Goal: Task Accomplishment & Management: Manage account settings

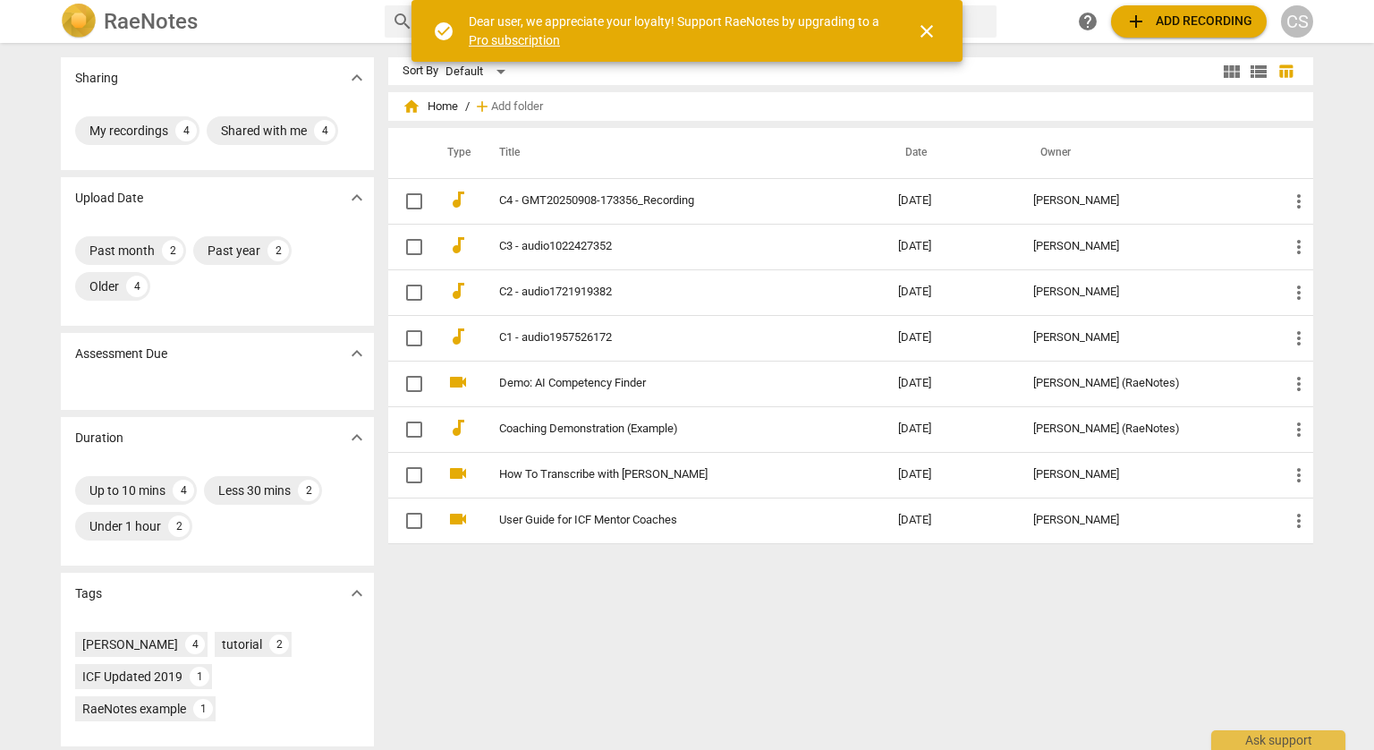
click at [904, 597] on div "Sort By Default view_module view_list table_chart home Home / add Add folder Ty…" at bounding box center [857, 396] width 939 height 678
click at [926, 28] on span "close" at bounding box center [926, 31] width 21 height 21
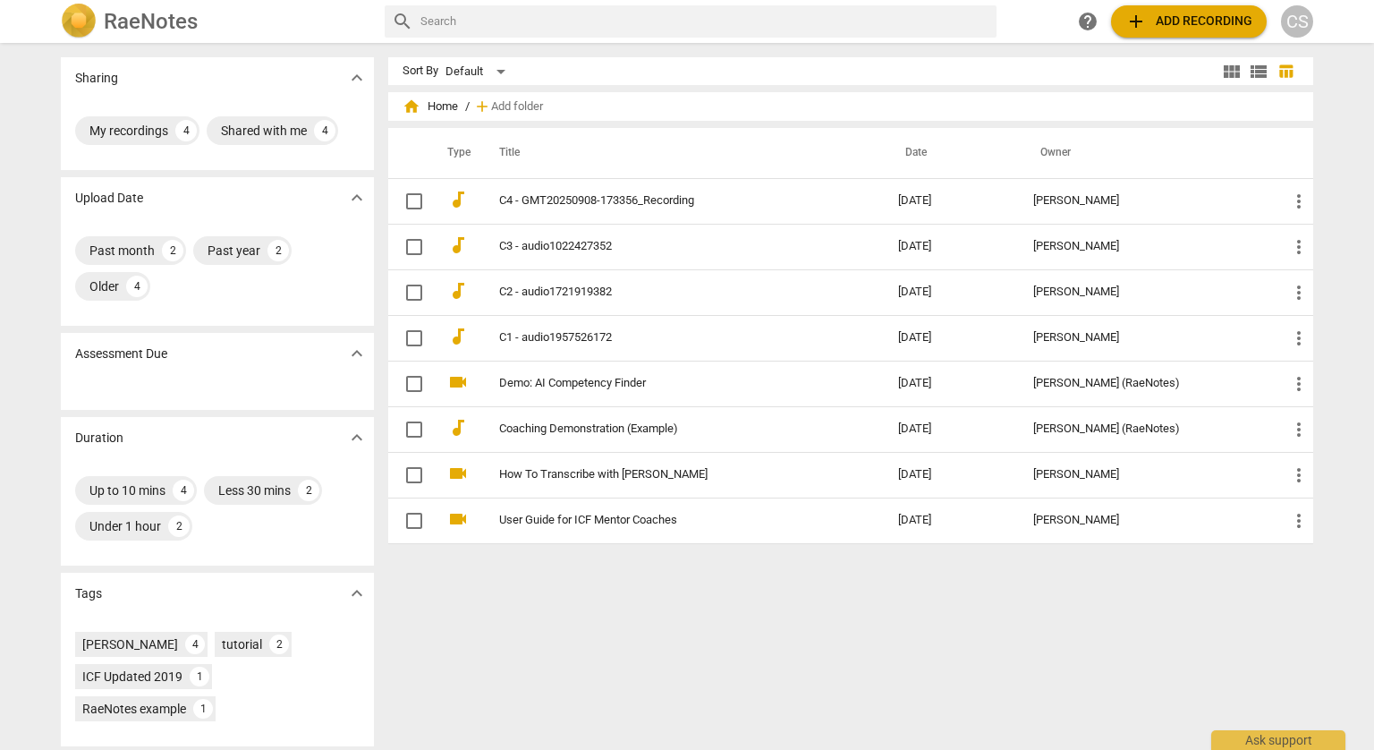
click at [140, 28] on h2 "RaeNotes" at bounding box center [151, 21] width 94 height 25
click at [1298, 24] on div "CS" at bounding box center [1297, 21] width 32 height 32
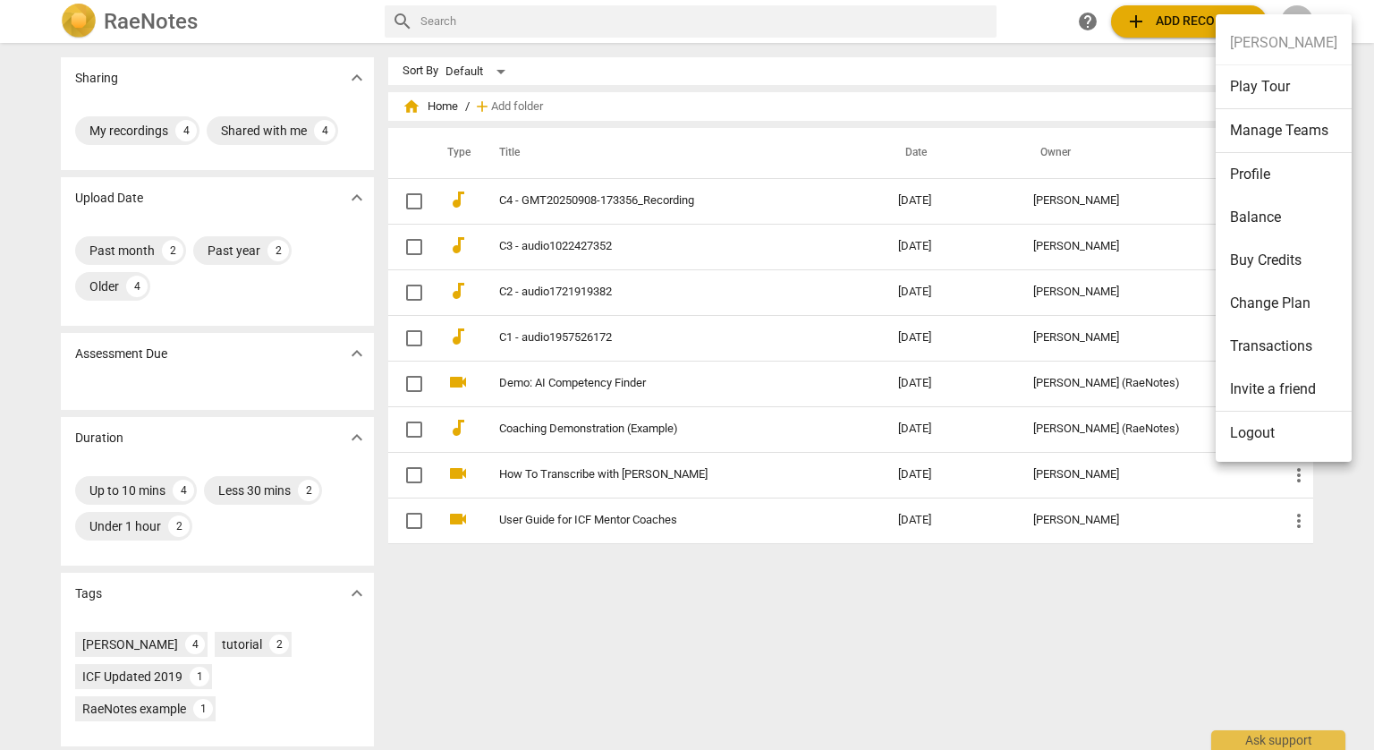
click at [1299, 163] on li "Profile" at bounding box center [1284, 174] width 136 height 43
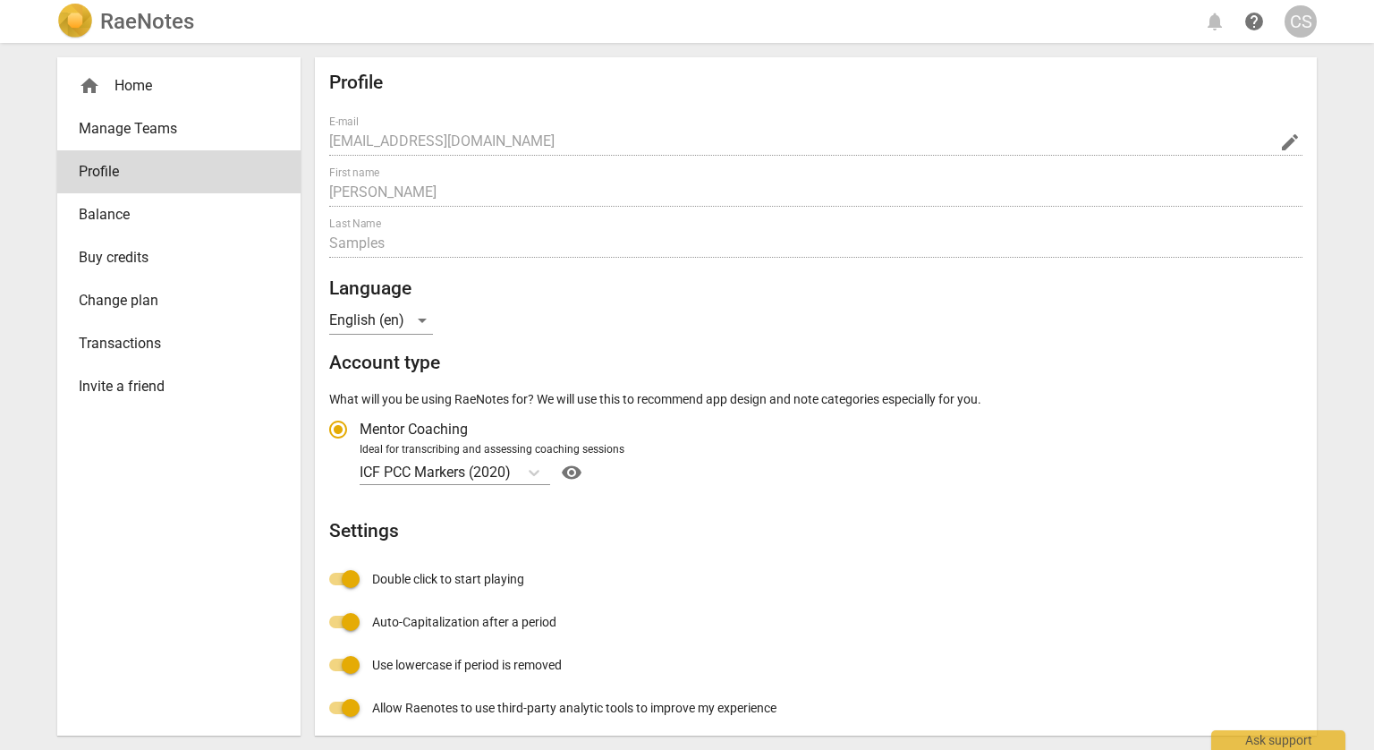
radio input "false"
click at [1287, 26] on div "CS" at bounding box center [1301, 21] width 32 height 32
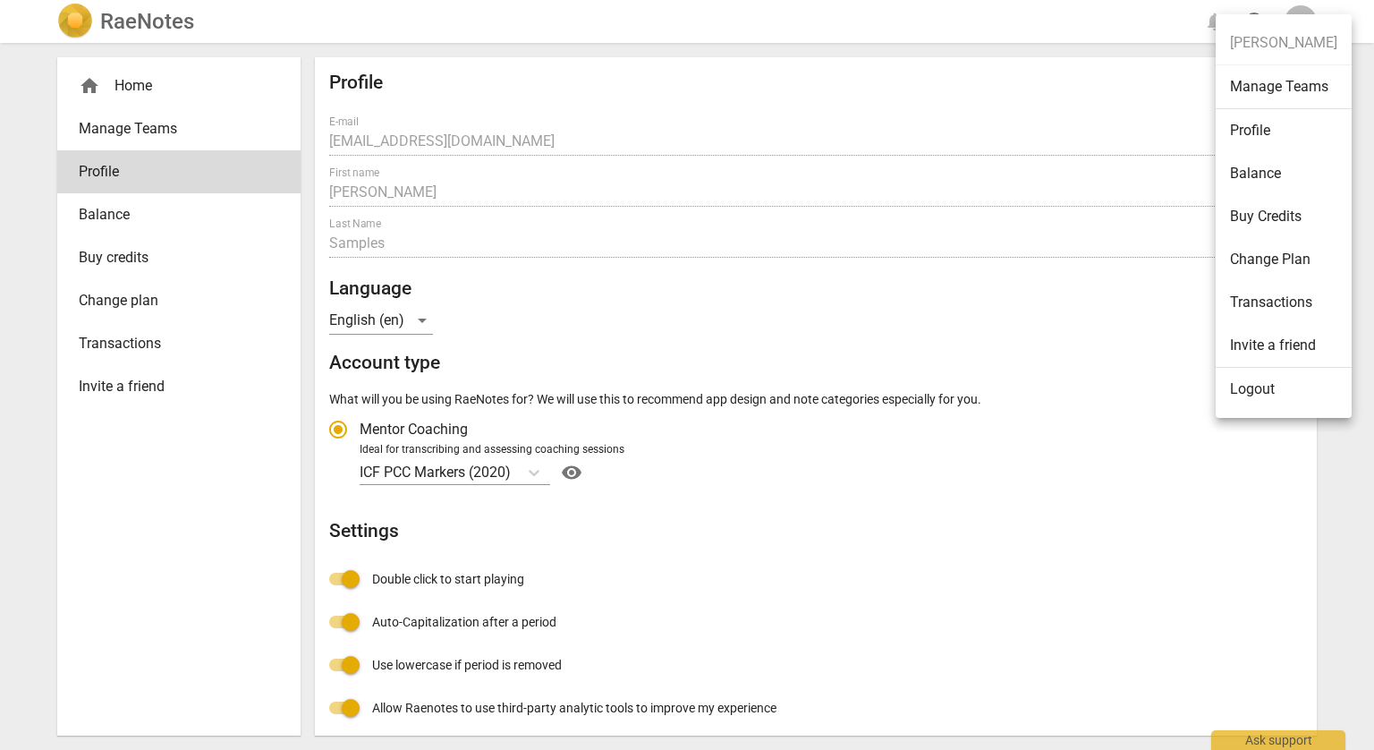
click at [98, 17] on div at bounding box center [687, 375] width 1374 height 750
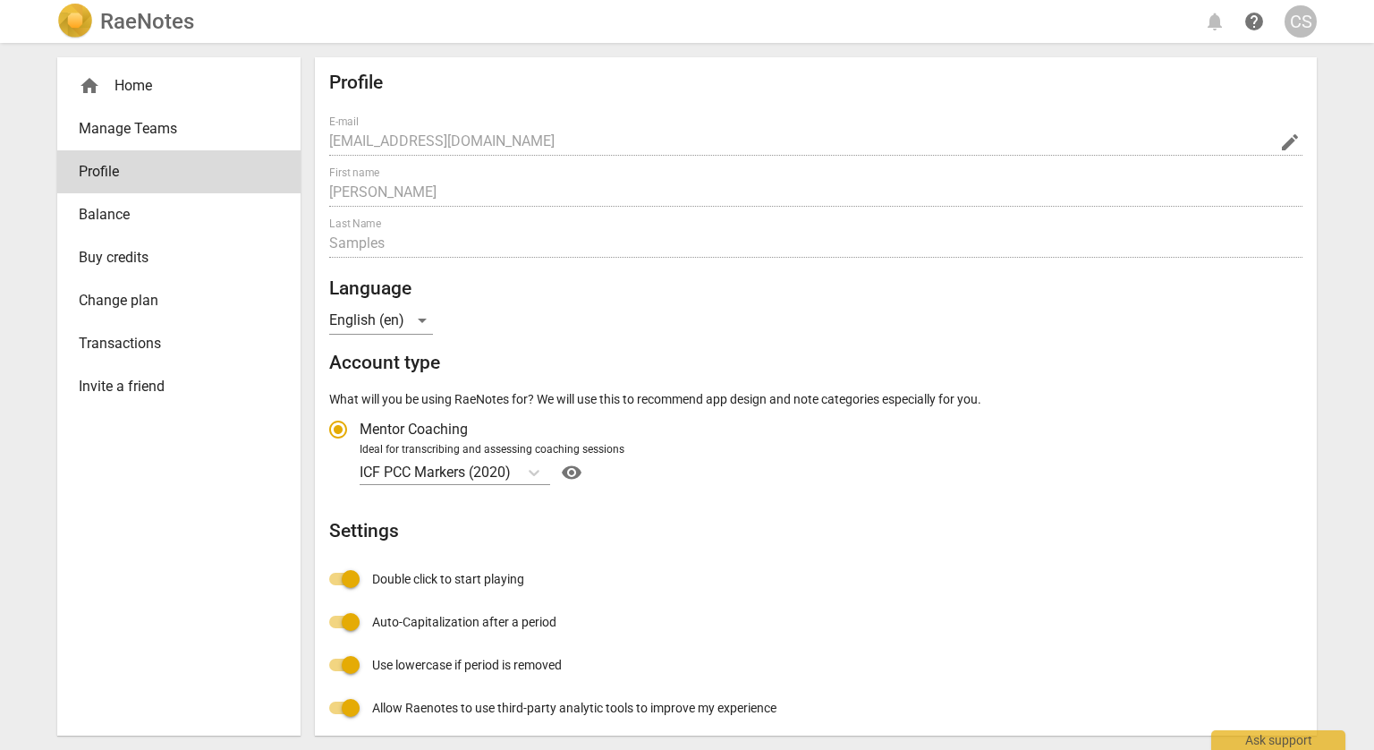
click at [79, 20] on img at bounding box center [75, 22] width 36 height 36
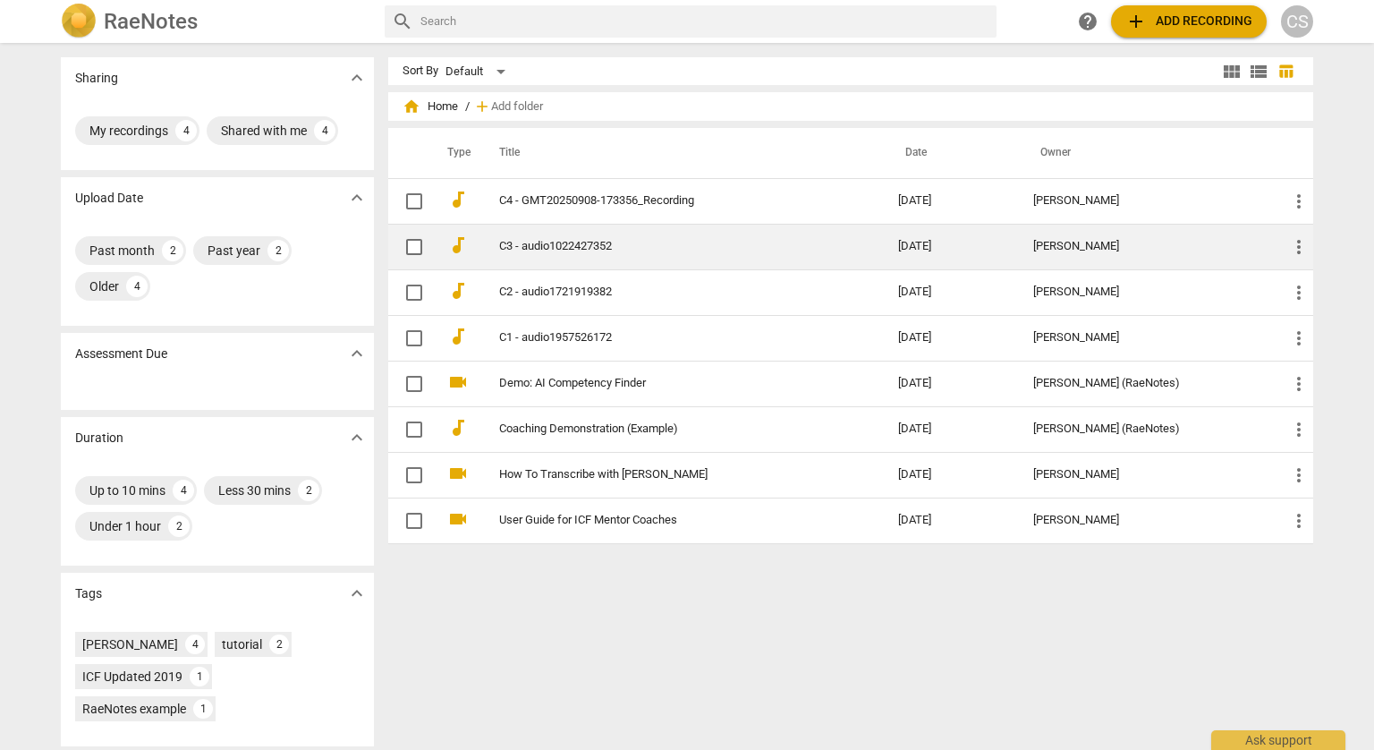
click at [558, 257] on td "C3 - audio1022427352" at bounding box center [681, 247] width 406 height 46
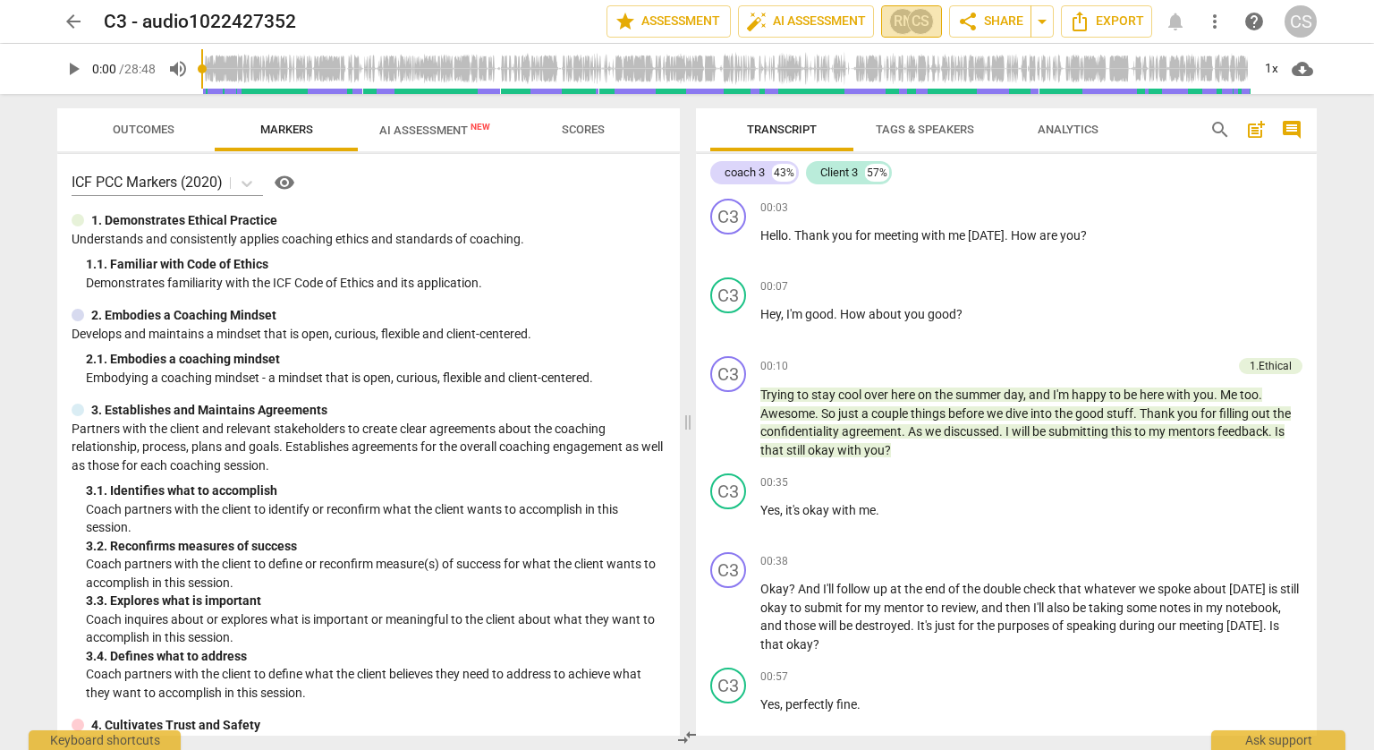
click at [904, 13] on div "RN" at bounding box center [902, 21] width 27 height 27
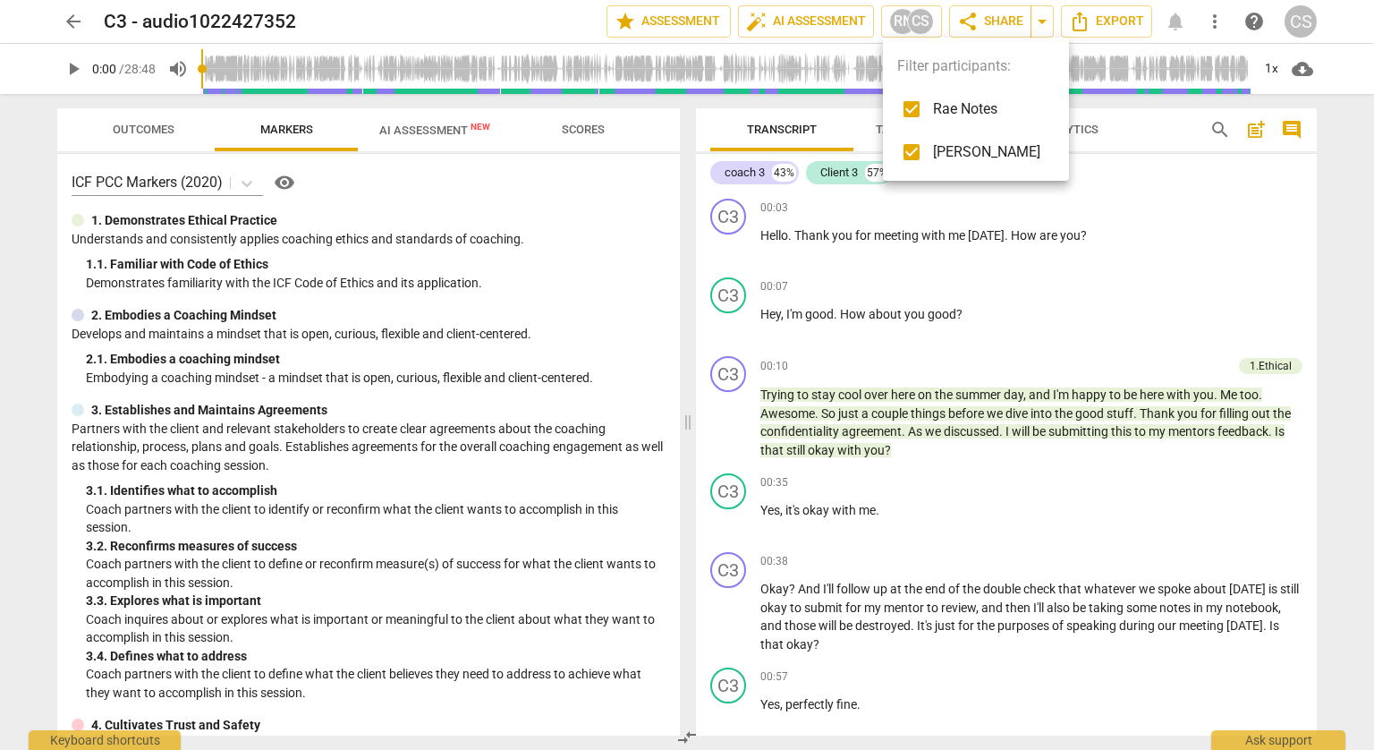
click at [1037, 19] on div at bounding box center [687, 375] width 1374 height 750
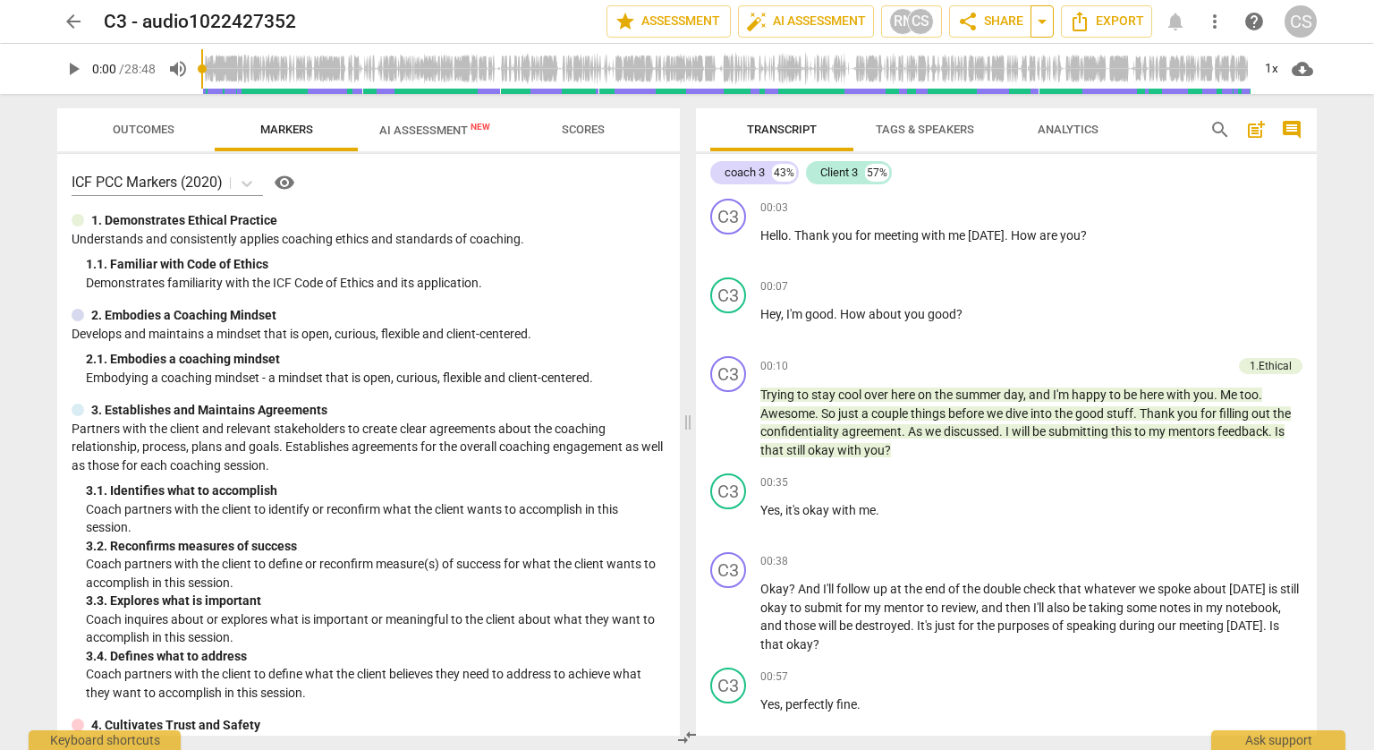
click at [1043, 24] on span "arrow_drop_down" at bounding box center [1041, 21] width 21 height 21
click at [687, 235] on span at bounding box center [688, 422] width 11 height 656
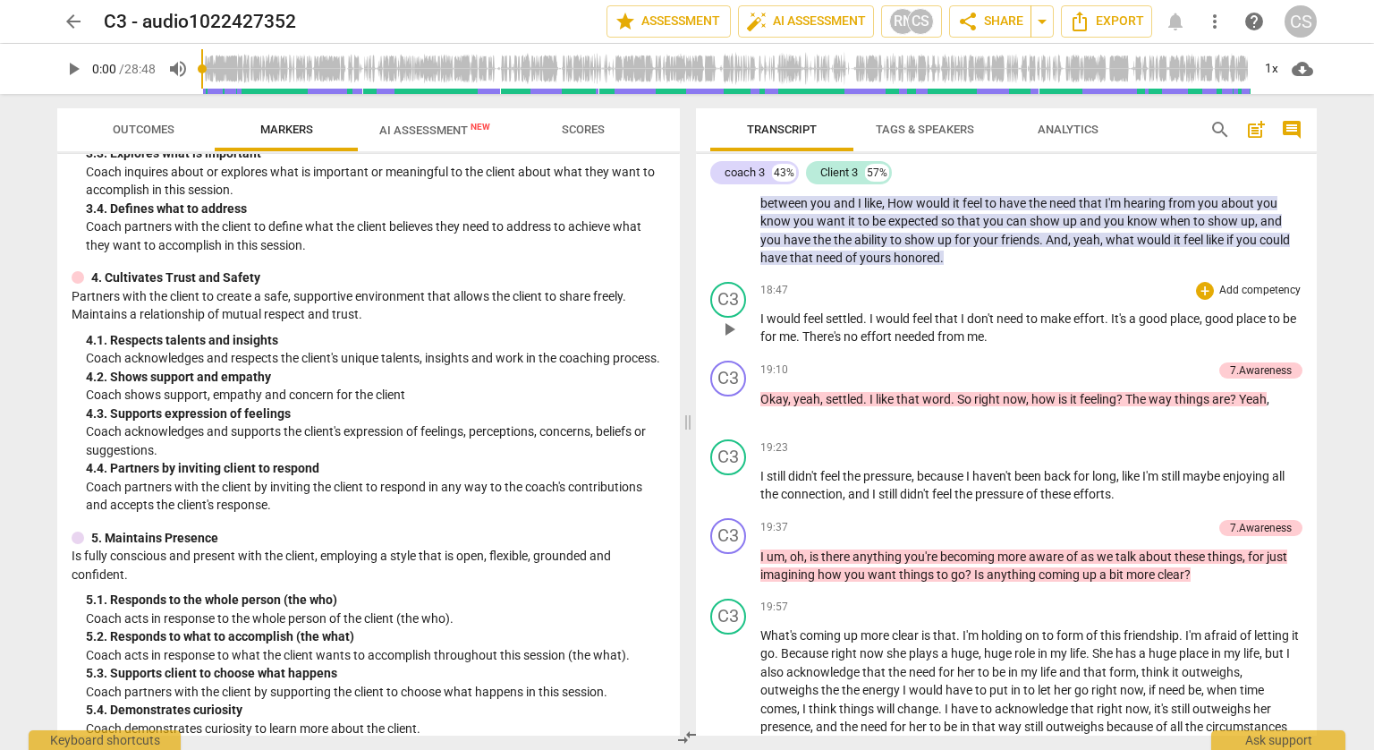
scroll to position [3936, 0]
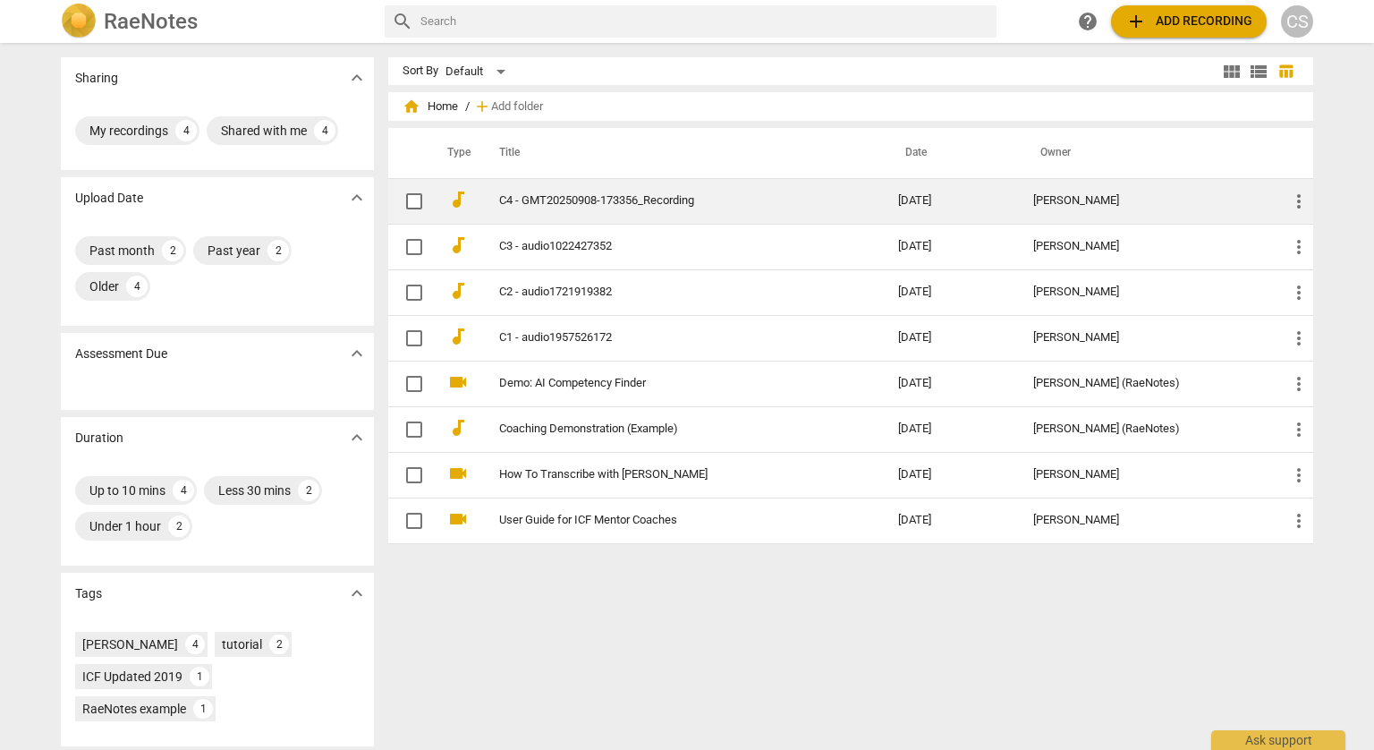
click at [537, 215] on td "C4 - GMT20250908-173356_Recording" at bounding box center [681, 201] width 406 height 46
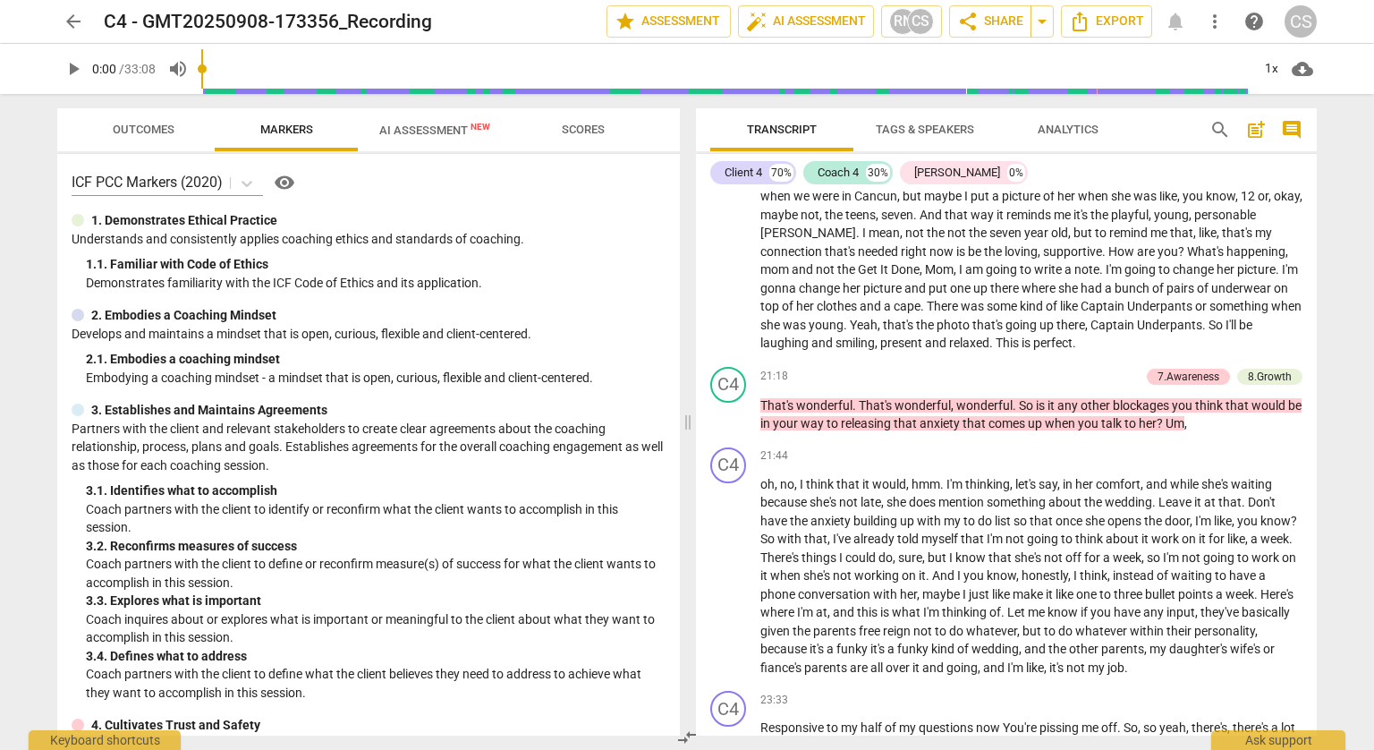
scroll to position [4205, 0]
